Goal: Information Seeking & Learning: Check status

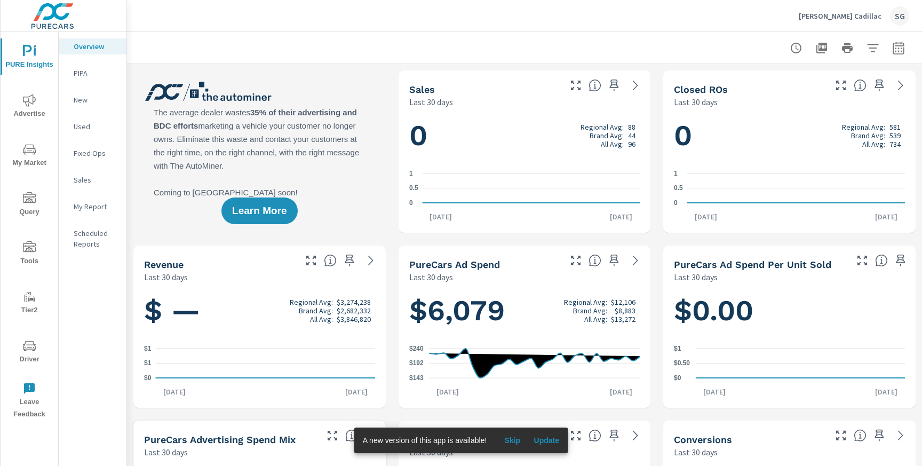
scroll to position [1, 0]
click at [33, 114] on span "Advertise" at bounding box center [29, 107] width 51 height 26
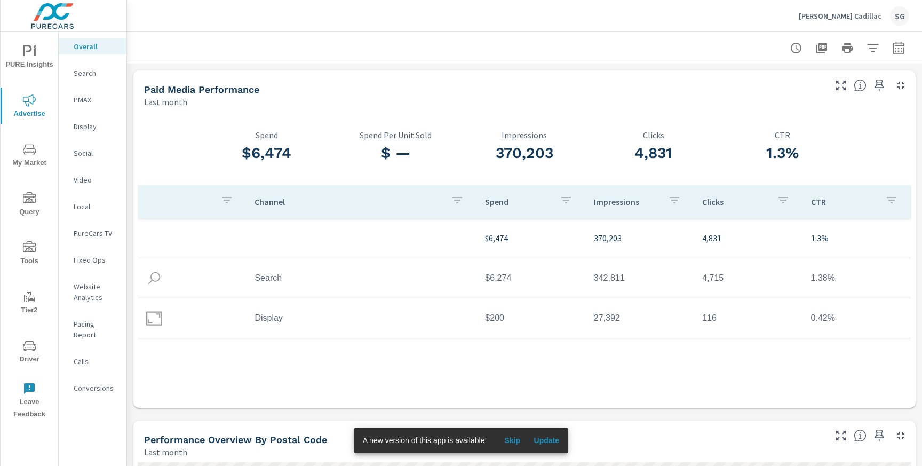
click at [77, 77] on p "Search" at bounding box center [96, 73] width 44 height 11
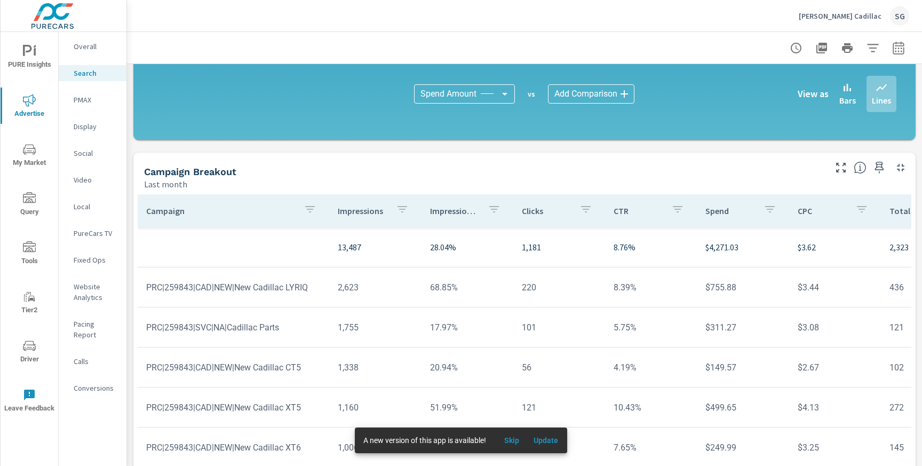
scroll to position [736, 0]
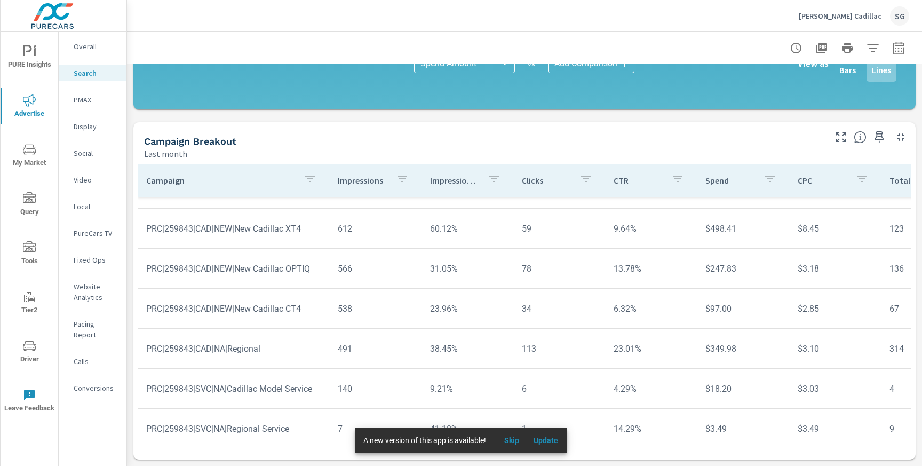
scroll to position [398, 0]
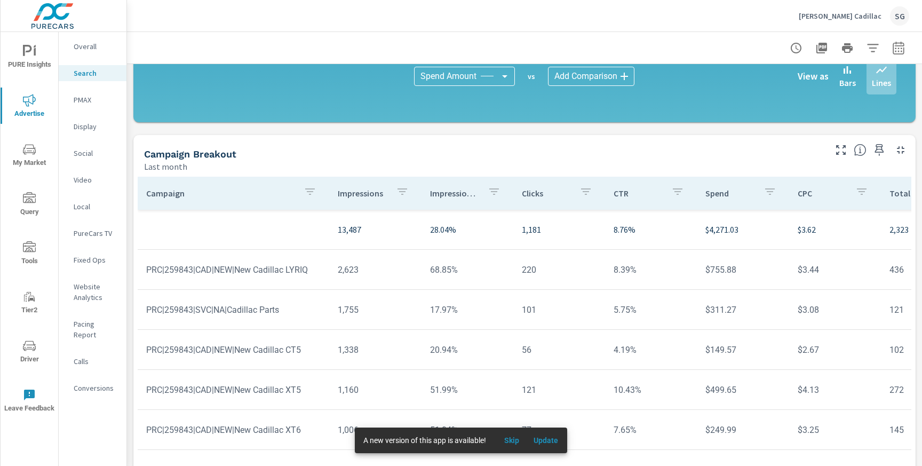
scroll to position [714, 0]
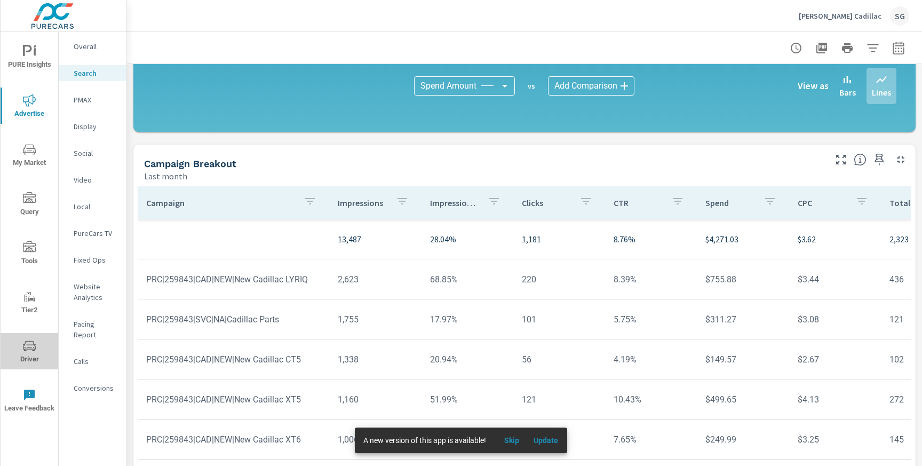
click at [23, 350] on icon "nav menu" at bounding box center [29, 345] width 13 height 13
